Goal: Information Seeking & Learning: Learn about a topic

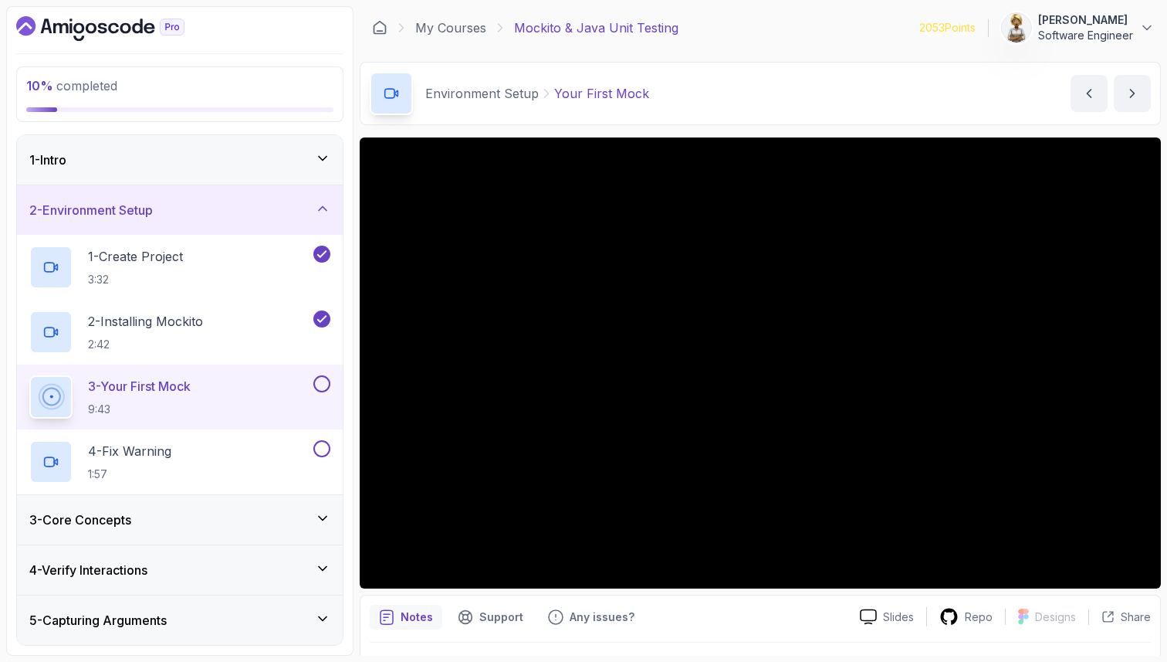
scroll to position [154, 0]
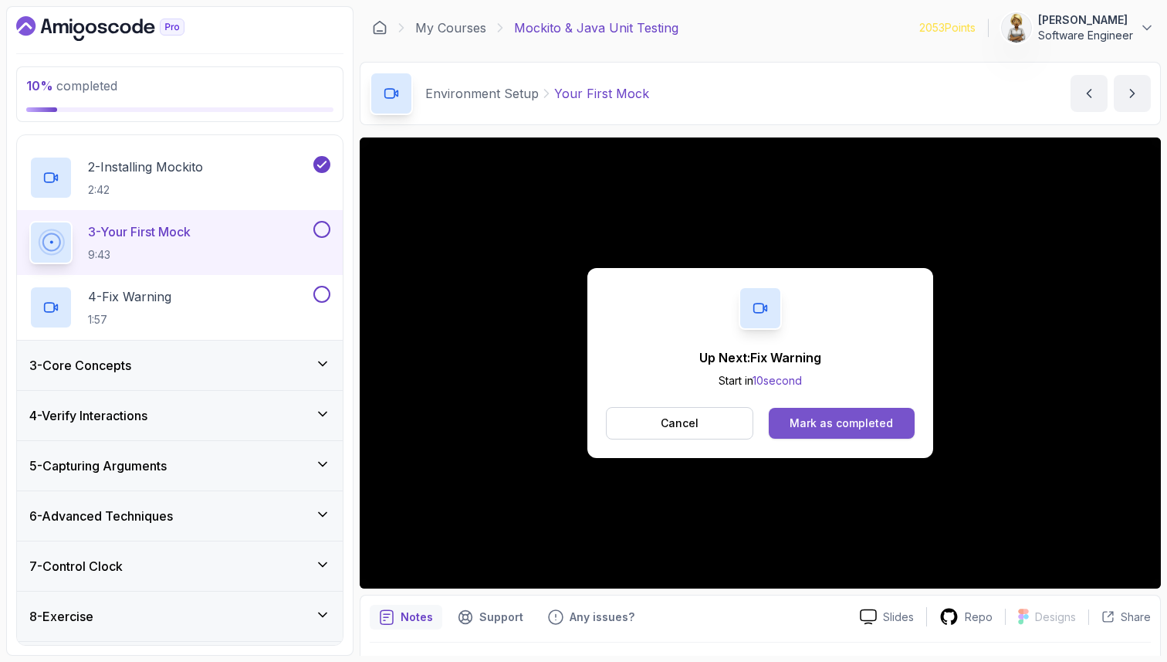
click at [827, 422] on div "Mark as completed" at bounding box center [841, 422] width 103 height 15
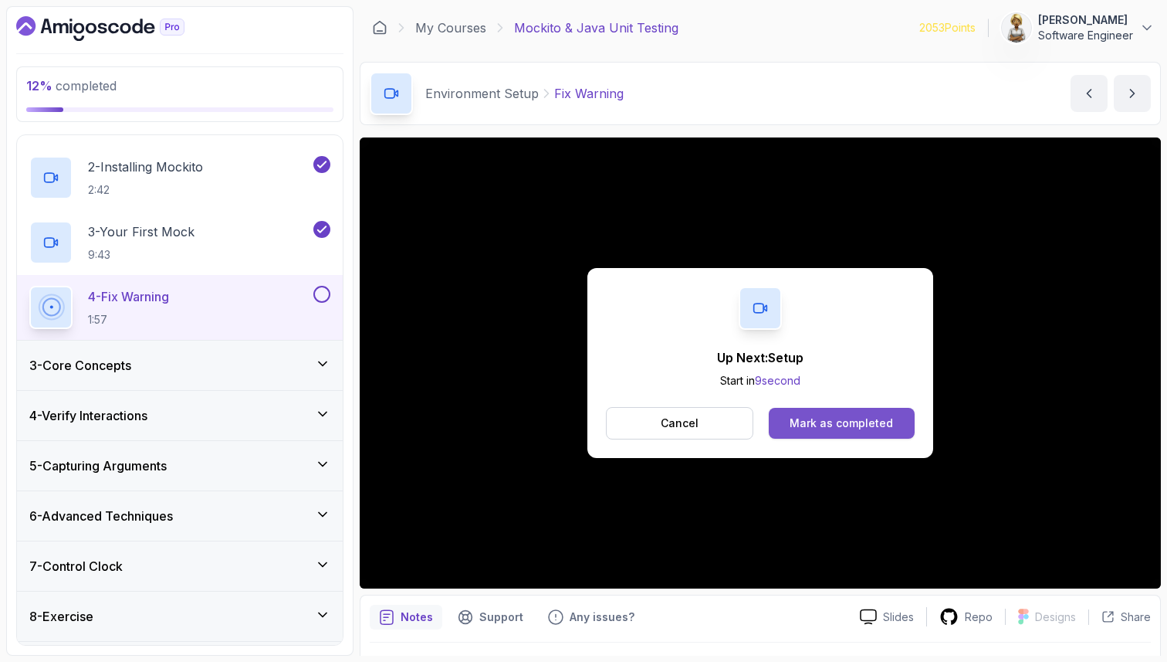
click at [795, 417] on div "Mark as completed" at bounding box center [841, 422] width 103 height 15
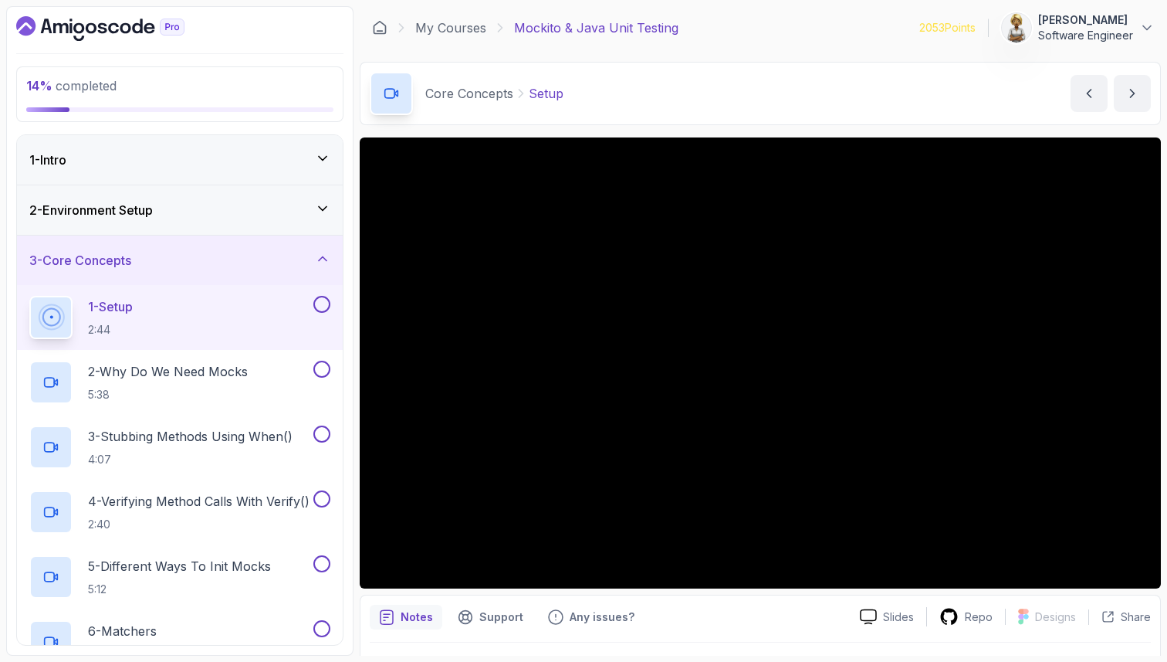
click at [402, 618] on p "Notes" at bounding box center [417, 616] width 32 height 15
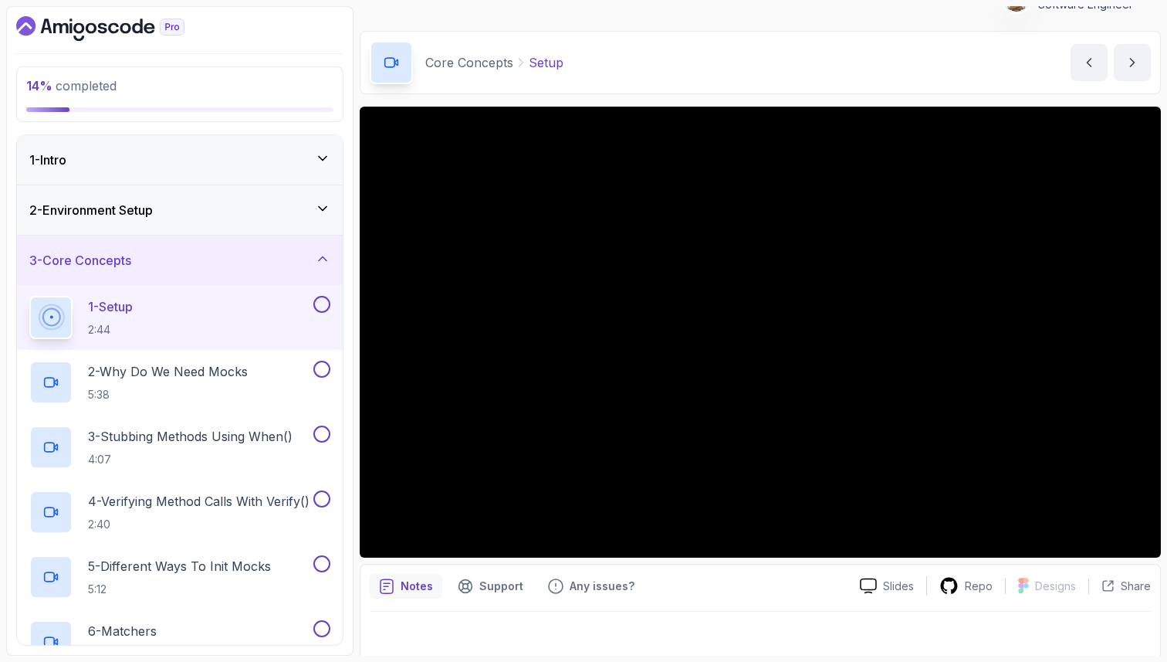
scroll to position [40, 0]
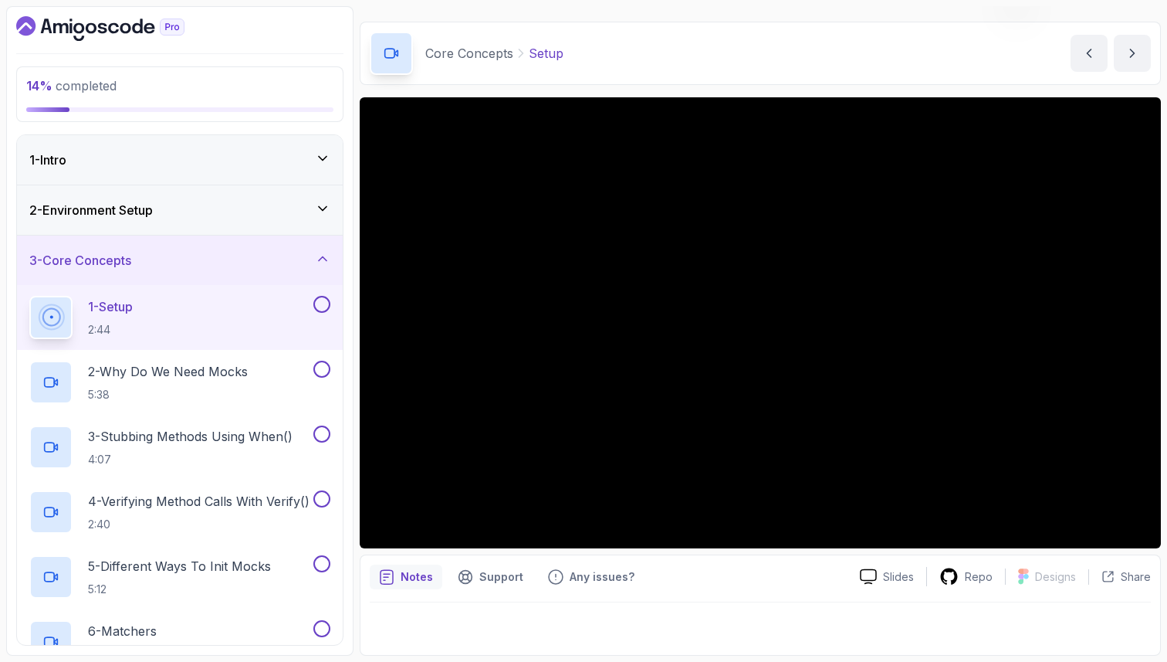
click at [409, 571] on p "Notes" at bounding box center [417, 576] width 32 height 15
click at [896, 582] on p "Slides" at bounding box center [898, 576] width 31 height 15
click at [413, 586] on div "Notes" at bounding box center [406, 576] width 73 height 25
click at [327, 206] on icon at bounding box center [323, 208] width 8 height 4
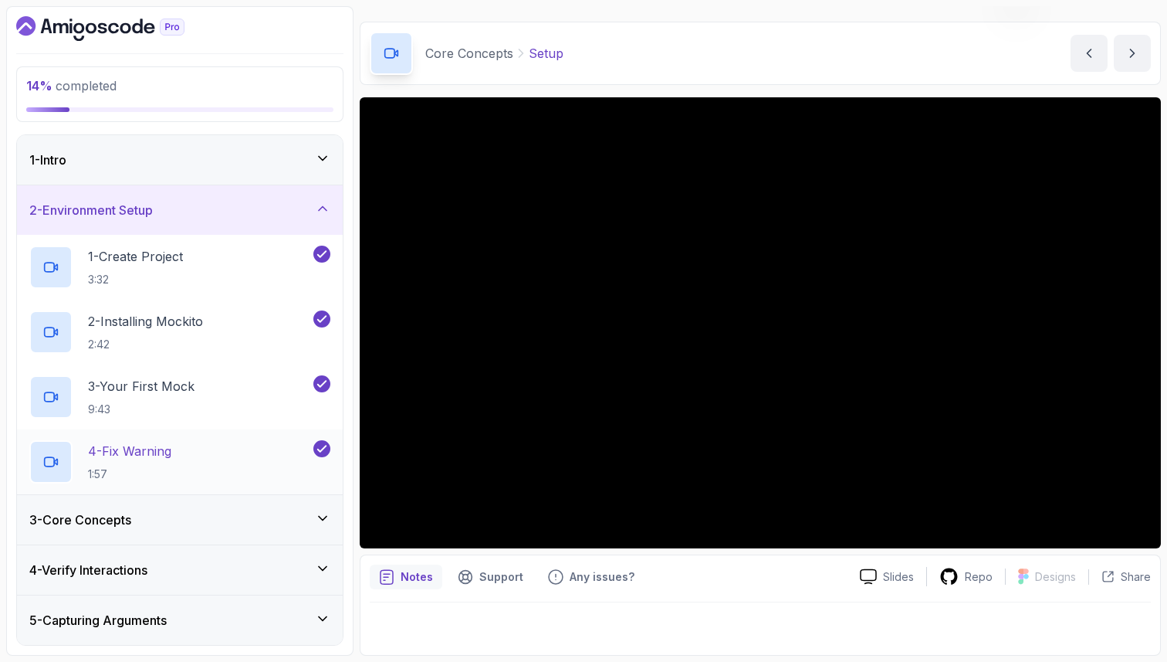
click at [241, 455] on div "4 - Fix Warning 1:57" at bounding box center [169, 461] width 281 height 43
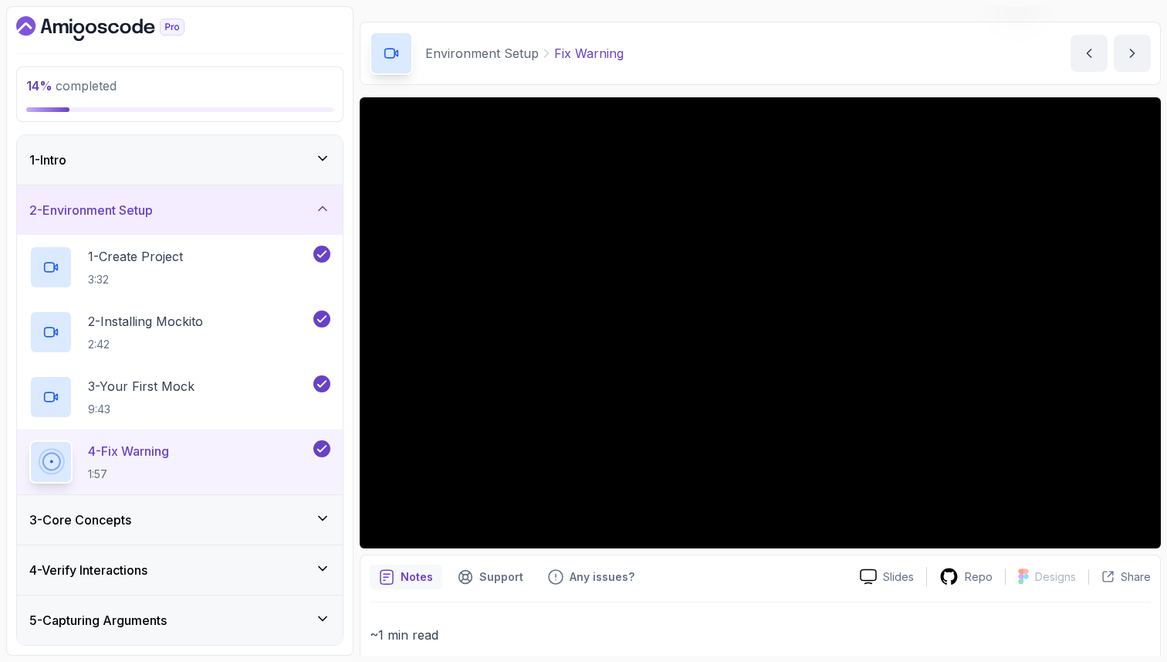
click at [419, 632] on p "~1 min read" at bounding box center [760, 635] width 781 height 22
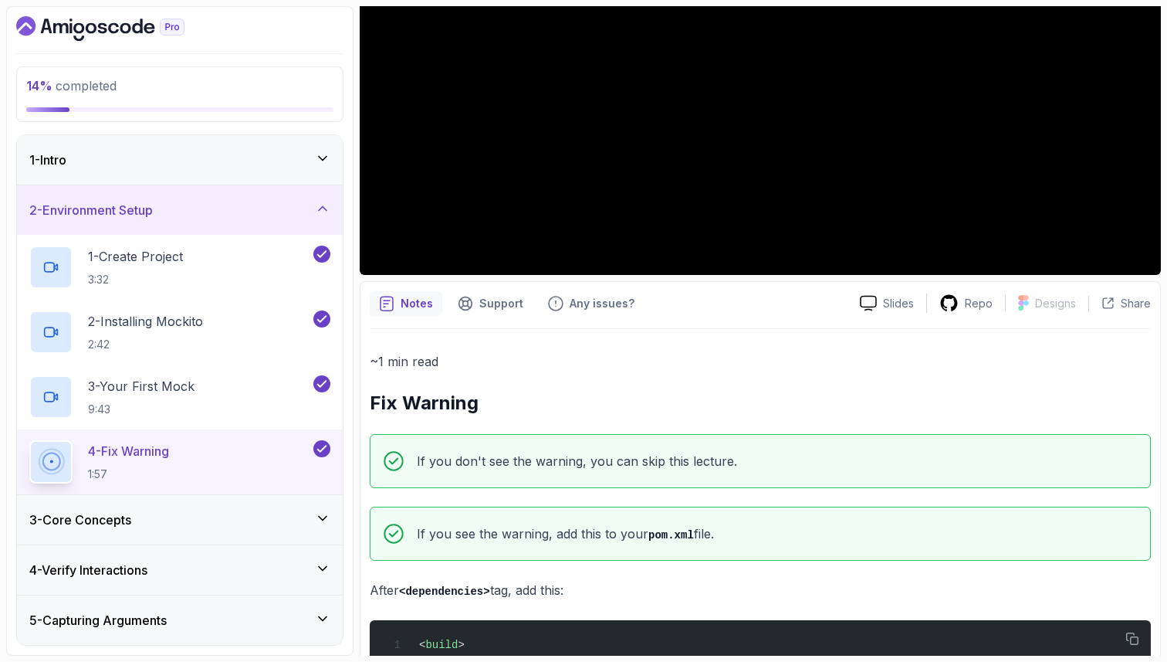
scroll to position [318, 0]
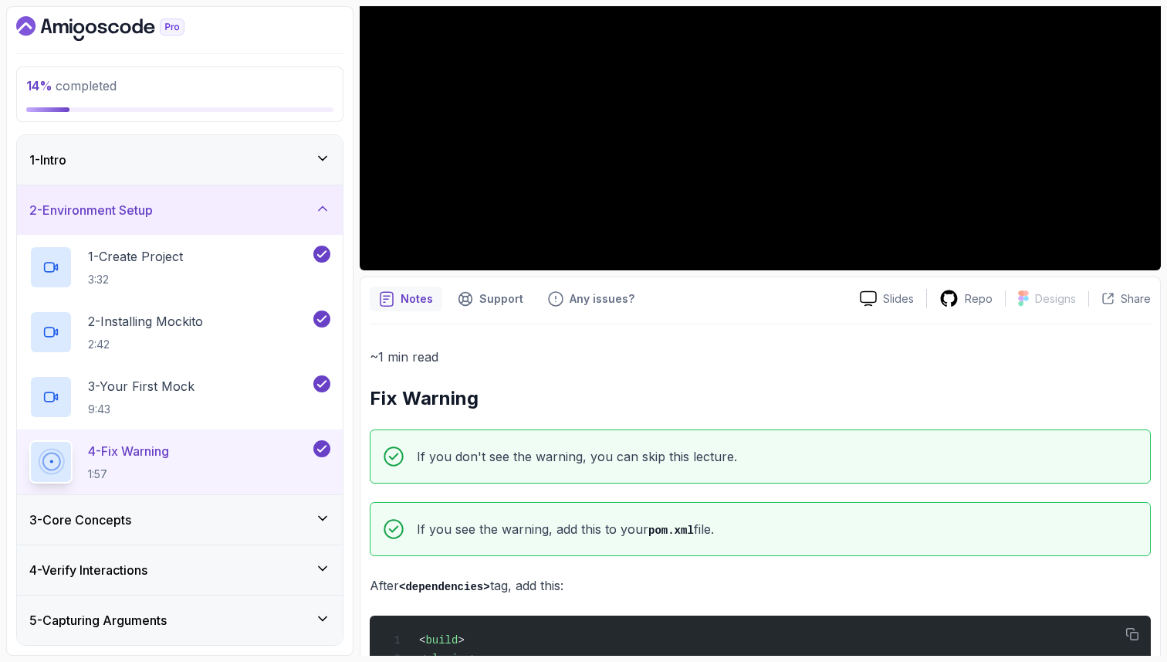
click at [414, 308] on div "Notes" at bounding box center [406, 298] width 73 height 25
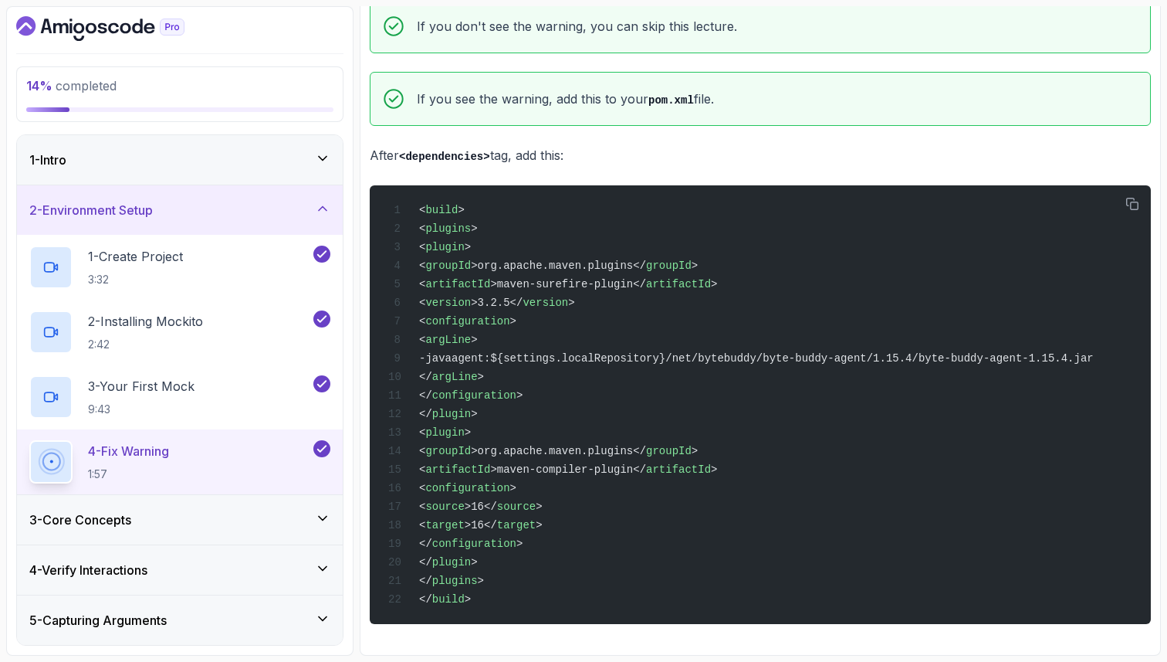
scroll to position [764, 0]
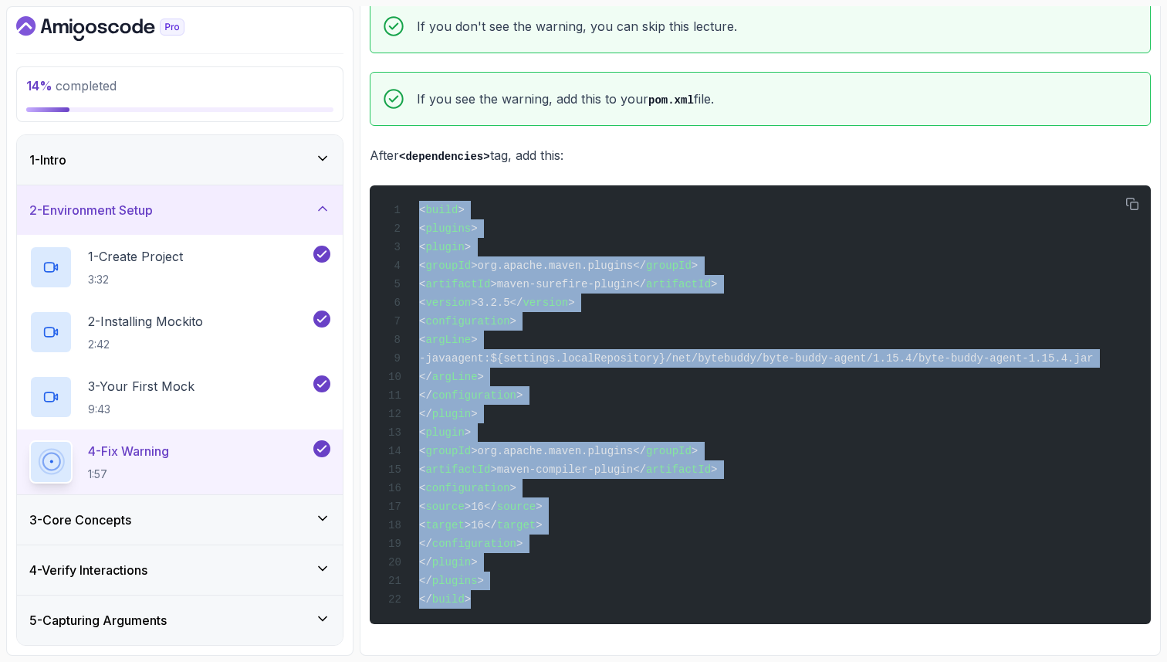
drag, startPoint x: 419, startPoint y: 192, endPoint x: 487, endPoint y: 629, distance: 441.6
click at [488, 632] on div "~1 min read Fix Warning If you don't see the warning, you can skip this lecture…" at bounding box center [760, 269] width 781 height 751
copy code "< build > < plugins > < plugin > < groupId >org.apache.maven.plugins</ groupId …"
click at [327, 204] on icon at bounding box center [322, 208] width 15 height 15
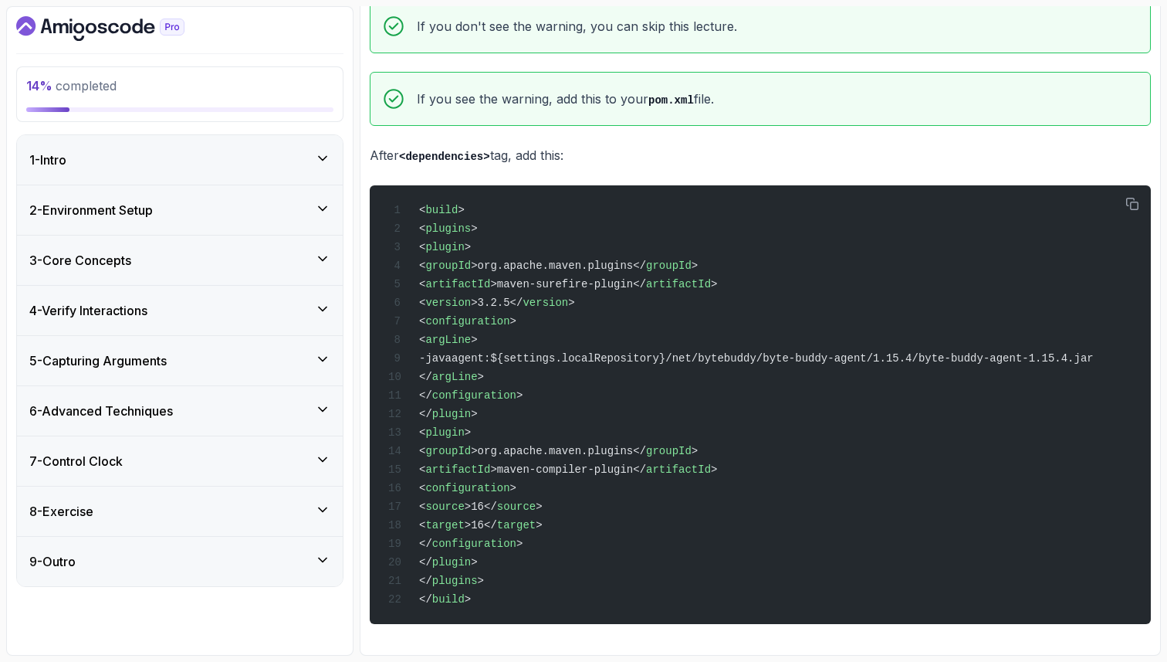
click at [327, 204] on icon at bounding box center [322, 208] width 15 height 15
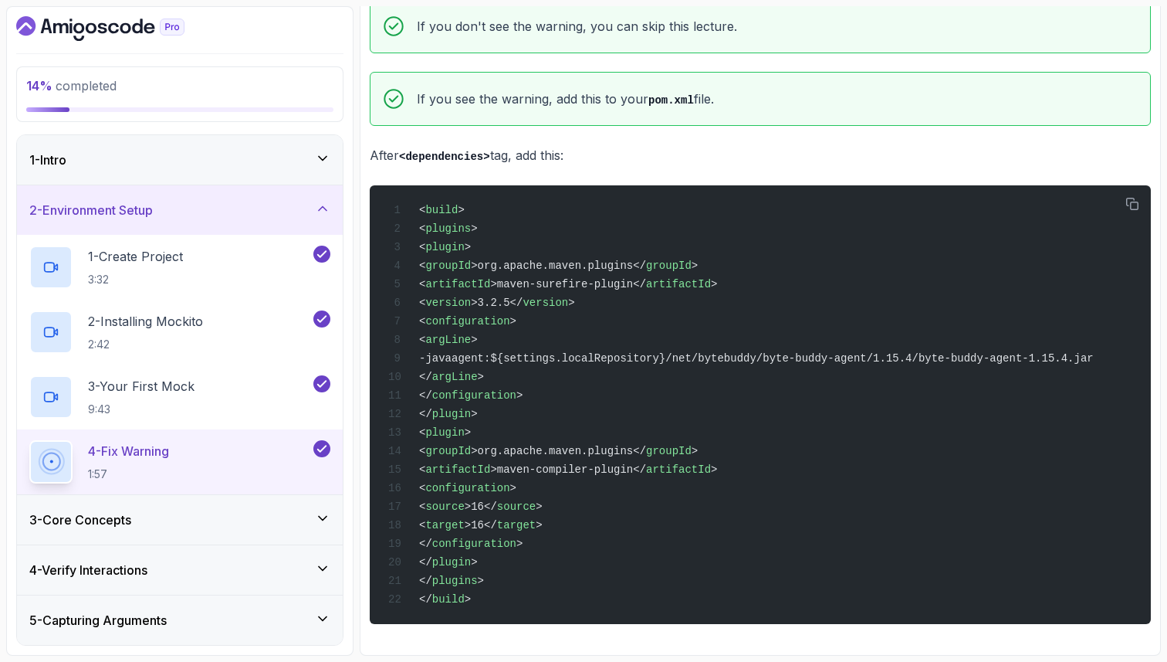
click at [234, 442] on div "4 - Fix Warning 1:57" at bounding box center [169, 461] width 281 height 43
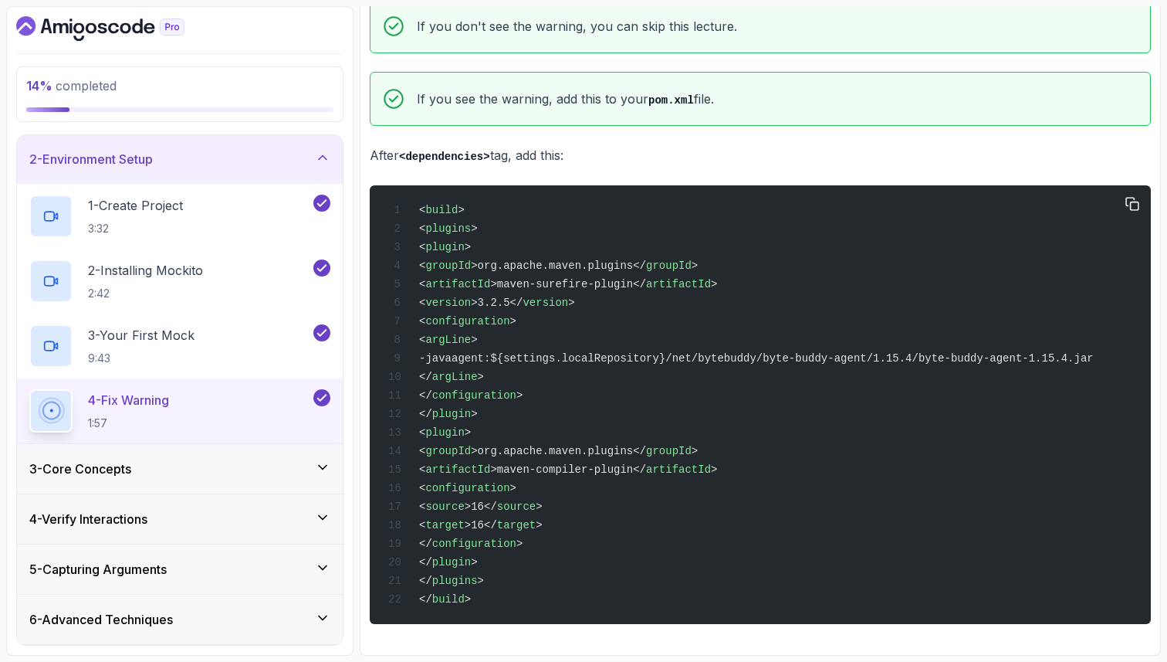
scroll to position [62, 0]
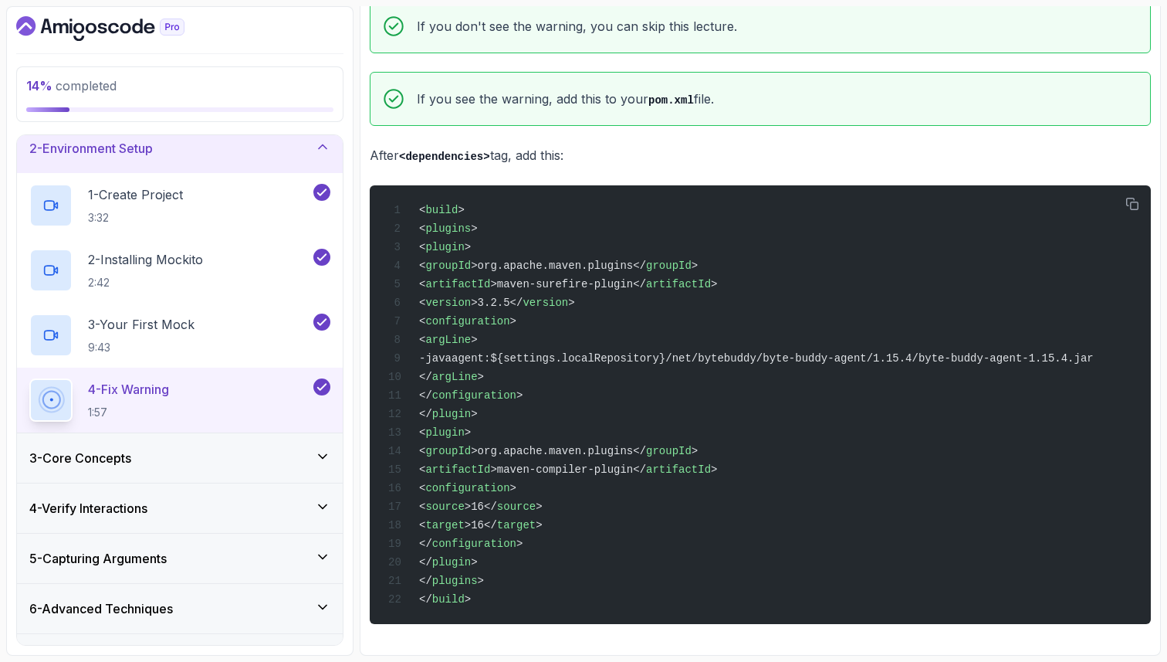
click at [805, 127] on div "~1 min read Fix Warning If you don't see the warning, you can skip this lecture…" at bounding box center [760, 270] width 781 height 708
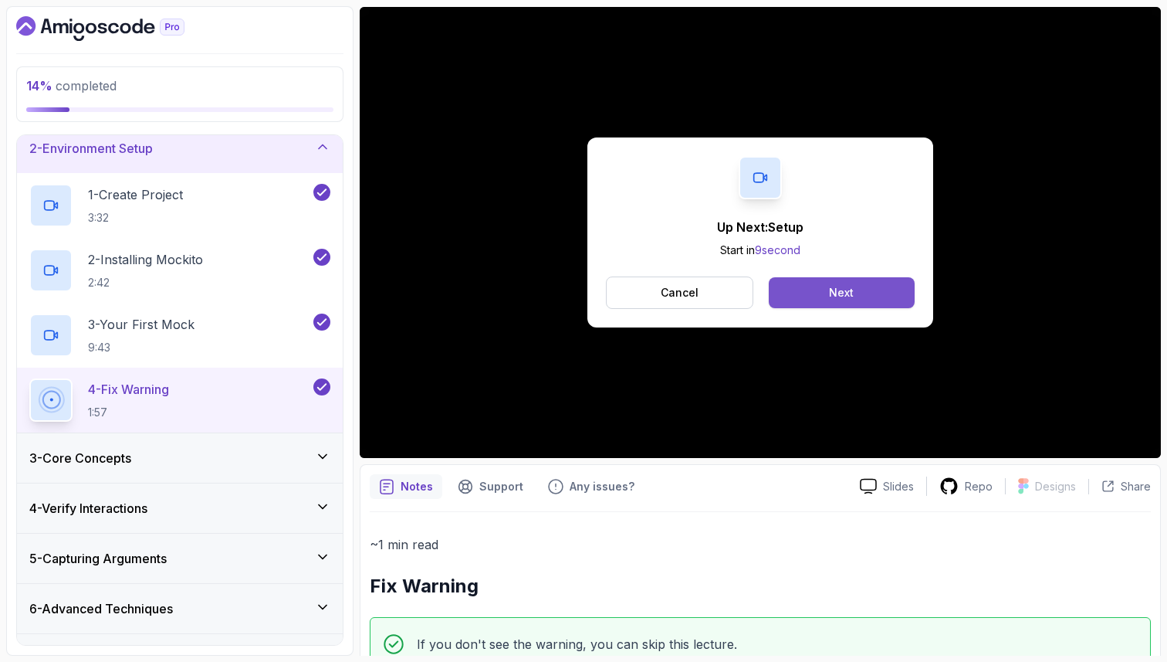
click at [859, 297] on button "Next" at bounding box center [842, 292] width 146 height 31
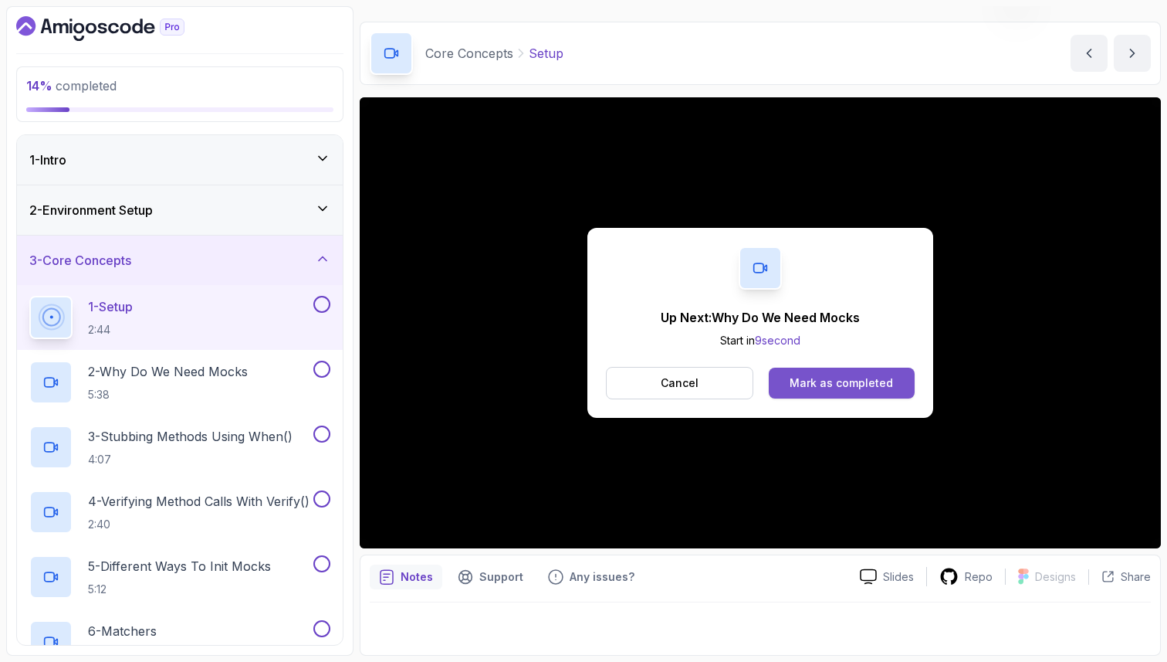
click at [876, 392] on button "Mark as completed" at bounding box center [842, 383] width 146 height 31
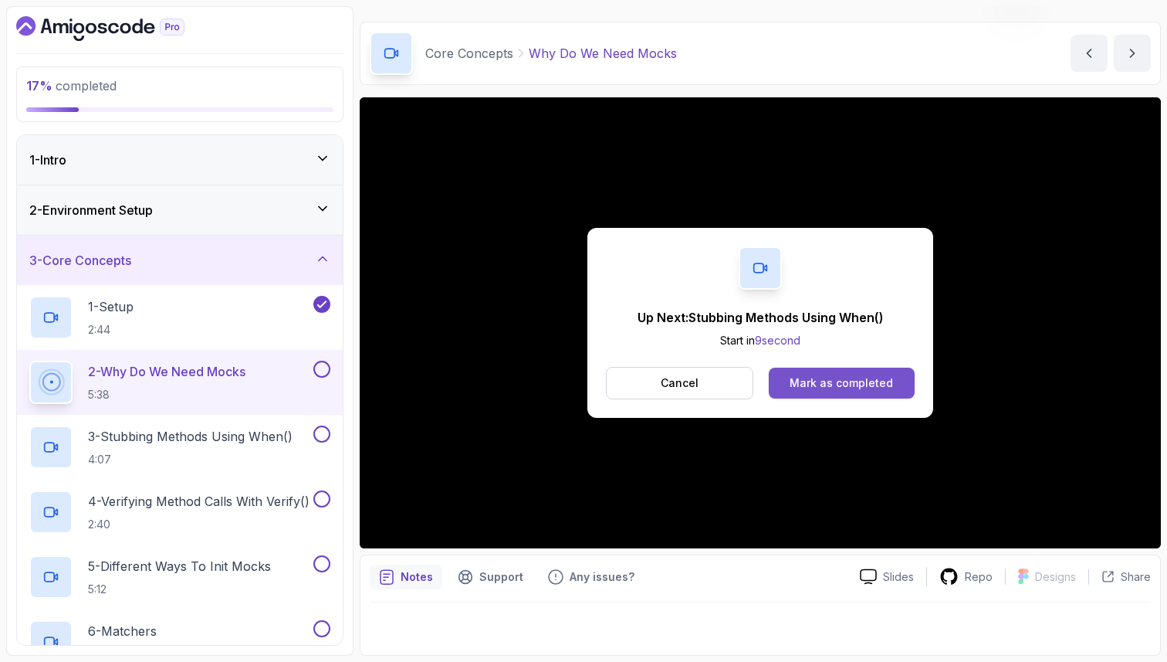
click at [804, 382] on div "Mark as completed" at bounding box center [841, 382] width 103 height 15
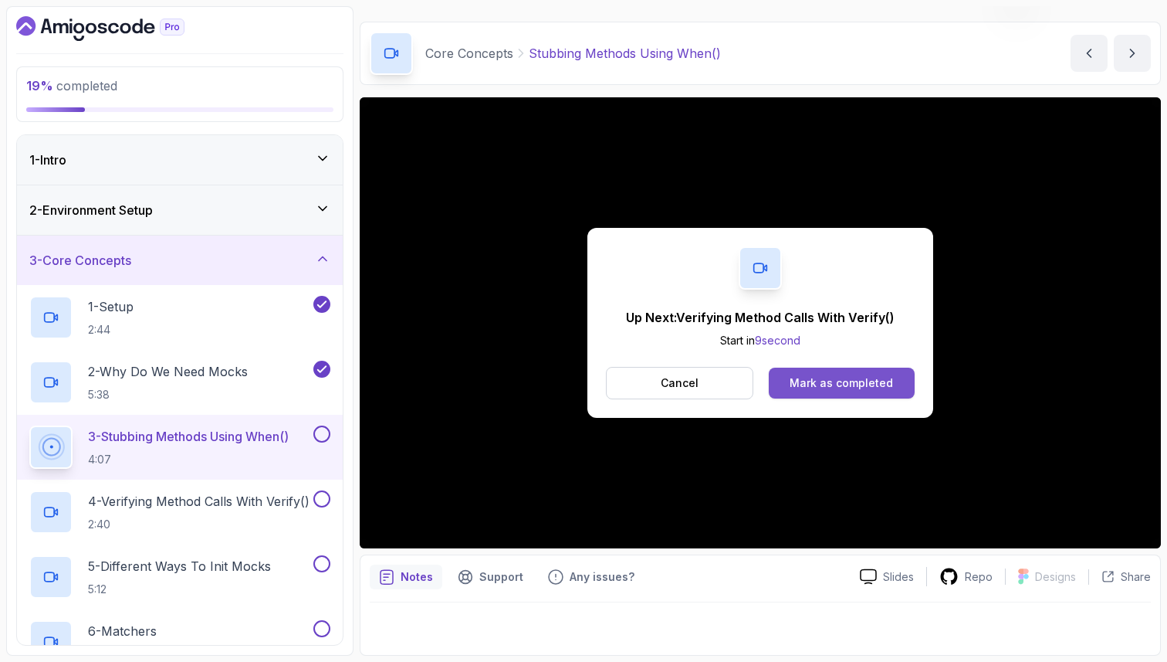
click at [815, 375] on div "Mark as completed" at bounding box center [841, 382] width 103 height 15
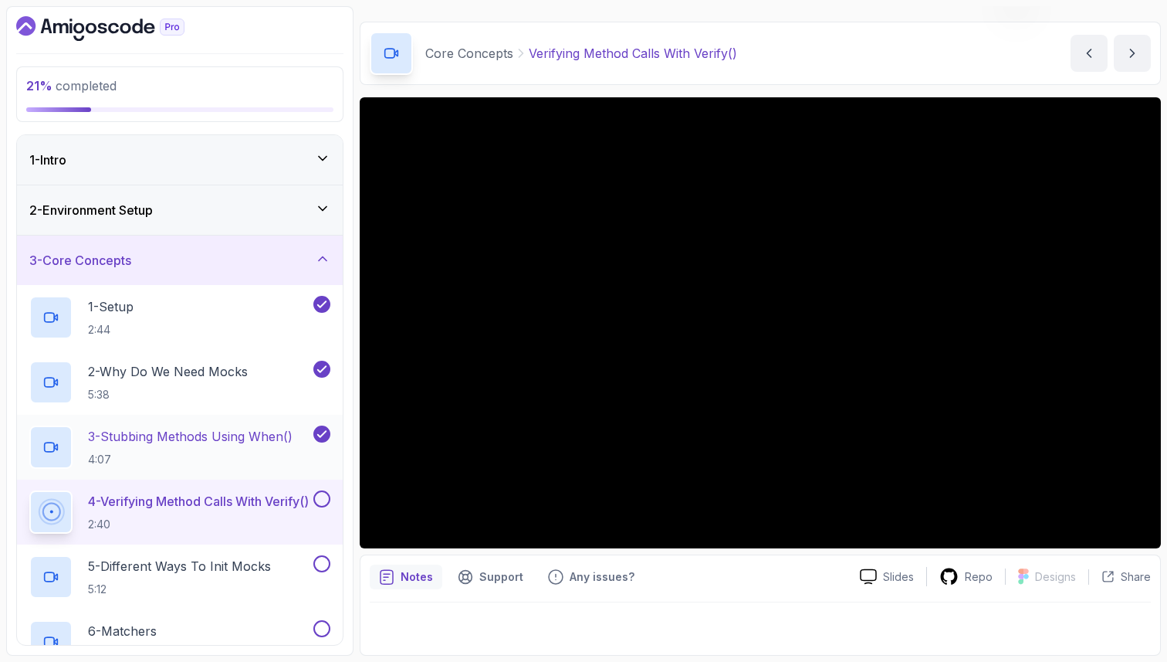
click at [257, 435] on p "3 - Stubbing Methods Using When()" at bounding box center [190, 436] width 205 height 19
